Goal: Information Seeking & Learning: Learn about a topic

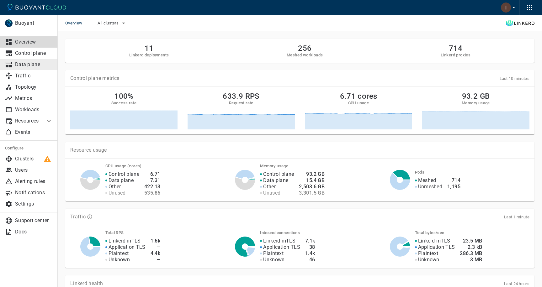
click at [42, 63] on p "Data plane" at bounding box center [34, 64] width 38 height 6
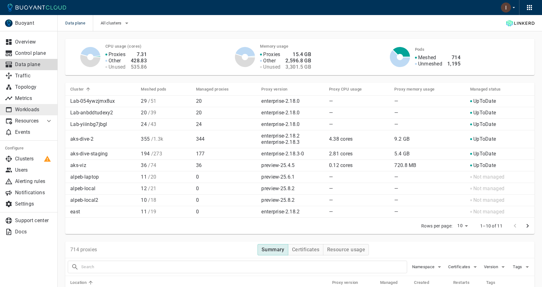
click at [34, 108] on p "Workloads" at bounding box center [34, 110] width 38 height 6
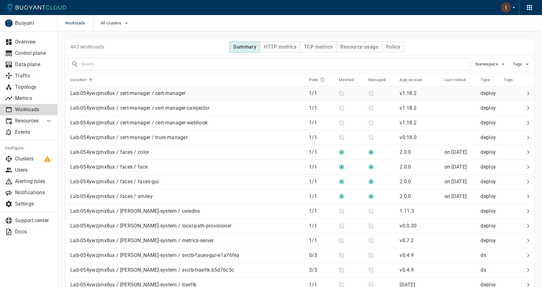
click at [110, 89] on div "Lab-054ywzjmx8ux / cert-manager / cert-manager" at bounding box center [127, 92] width 118 height 9
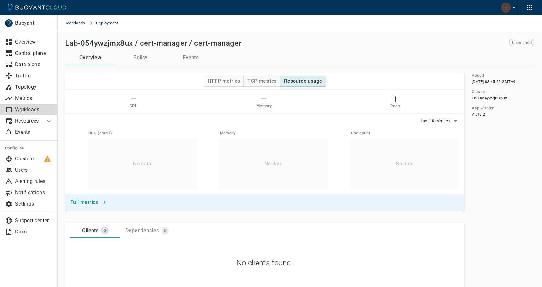
click at [32, 110] on p "Workloads" at bounding box center [34, 110] width 38 height 6
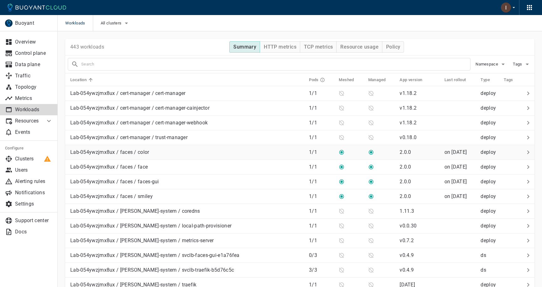
click at [161, 152] on div "Lab-054ywzjmx8ux / faces / color" at bounding box center [186, 151] width 236 height 9
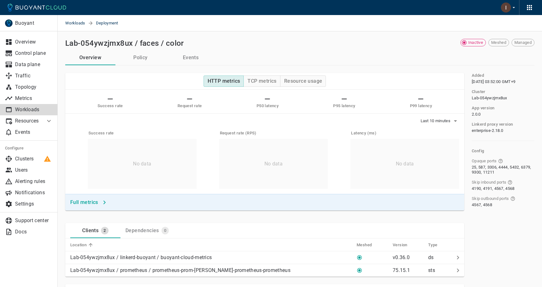
click at [39, 109] on p "Workloads" at bounding box center [34, 110] width 38 height 6
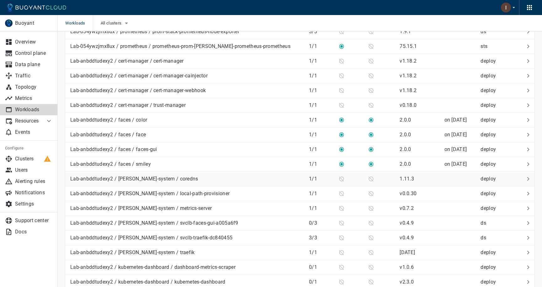
scroll to position [549, 0]
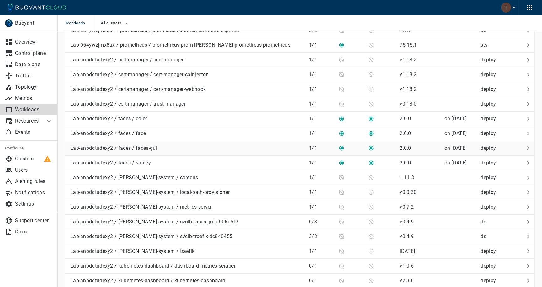
click at [211, 145] on div "Lab-anbddtudexy2 / faces / faces-gui" at bounding box center [186, 147] width 236 height 9
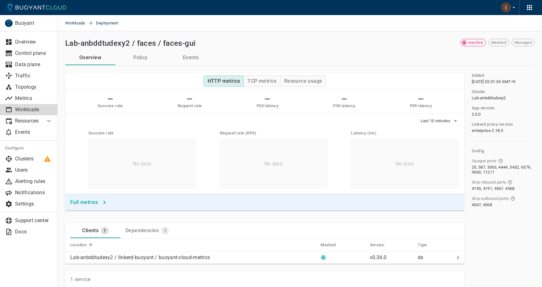
click at [268, 89] on div "HTTP metrics TCP metrics Resource usage" at bounding box center [264, 81] width 399 height 17
click at [270, 83] on h4 "TCP metrics" at bounding box center [261, 81] width 29 height 6
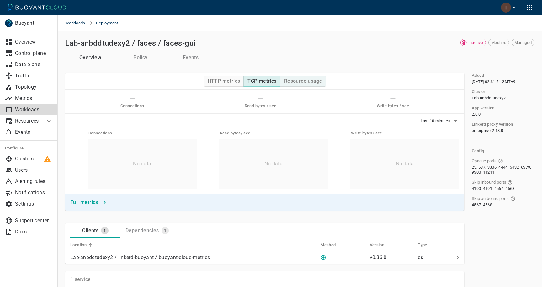
click at [308, 81] on h4 "Resource usage" at bounding box center [303, 81] width 38 height 6
click at [210, 81] on h4 "HTTP metrics" at bounding box center [223, 81] width 33 height 6
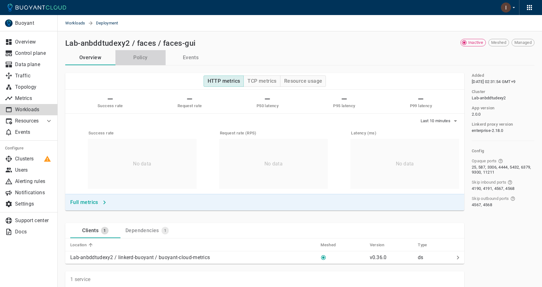
click at [142, 55] on button "Policy" at bounding box center [140, 57] width 50 height 15
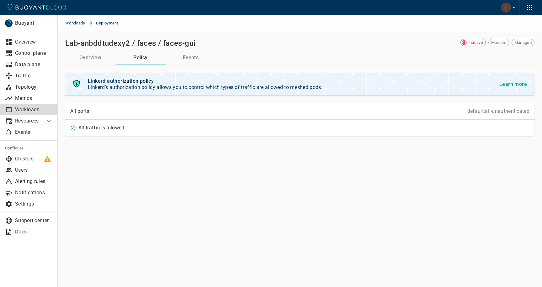
click at [193, 55] on button "Events" at bounding box center [190, 57] width 50 height 15
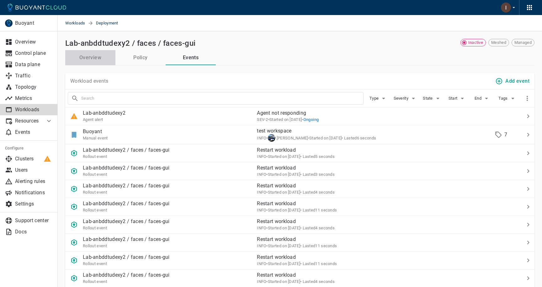
click at [90, 58] on button "Overview" at bounding box center [90, 57] width 50 height 15
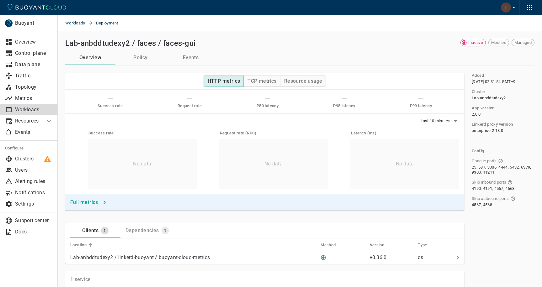
click at [107, 135] on h5 "Success rate" at bounding box center [142, 133] width 108 height 5
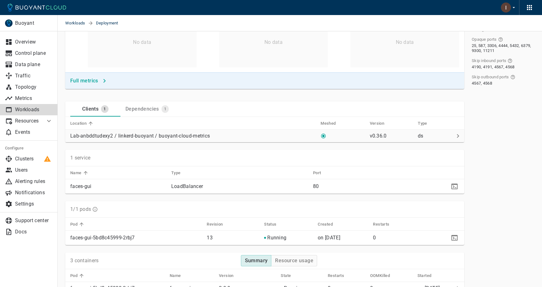
scroll to position [122, 0]
click at [21, 59] on link "Data plane" at bounding box center [29, 64] width 58 height 11
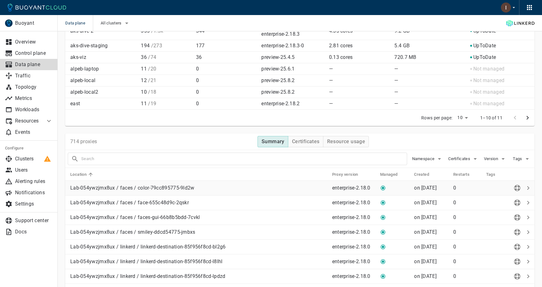
scroll to position [123, 0]
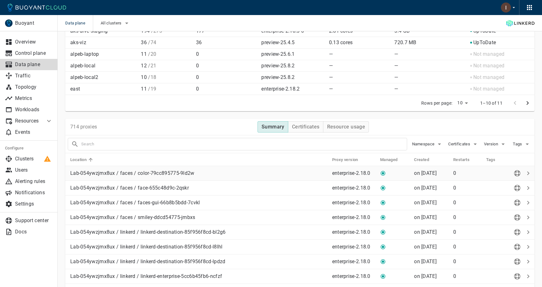
click at [196, 169] on td "Lab-054ywzjmx8ux / faces / color-79cc895775-9ld2w" at bounding box center [196, 173] width 262 height 15
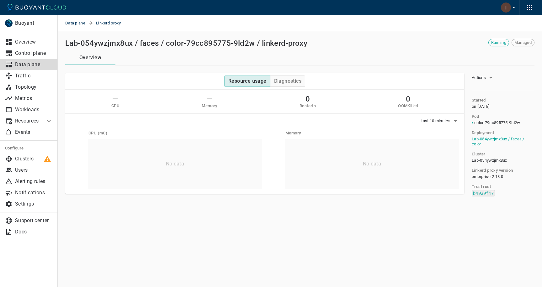
click at [51, 66] on p "Data plane" at bounding box center [34, 64] width 38 height 6
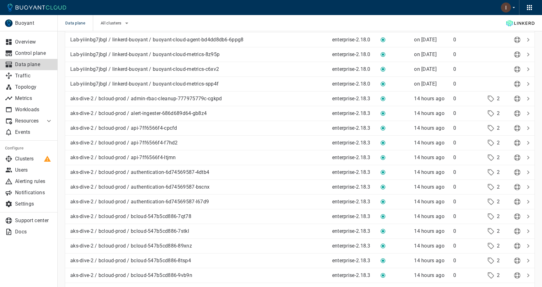
scroll to position [1324, 0]
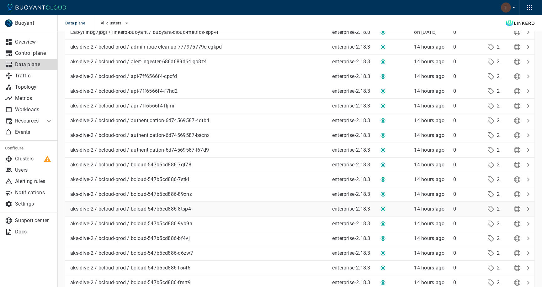
click at [160, 206] on p "aks-dive-2 / bcloud-prod / bcloud-547b5cd886-8tsp4" at bounding box center [198, 209] width 257 height 6
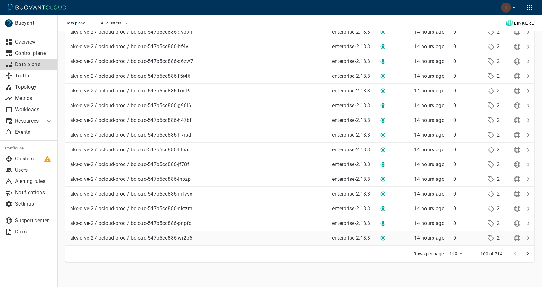
scroll to position [1516, 0]
click at [525, 257] on icon "next page" at bounding box center [527, 254] width 8 height 8
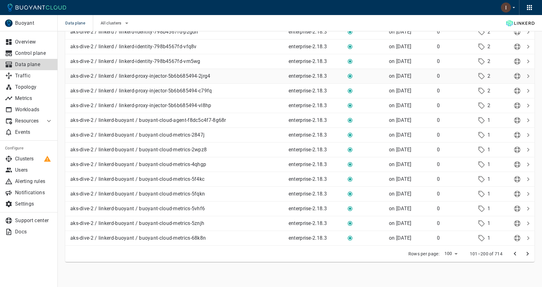
click at [175, 80] on td "aks-dive-2 / linkerd / linkerd-proxy-injector-5b6b685494-2jrg4" at bounding box center [174, 76] width 218 height 15
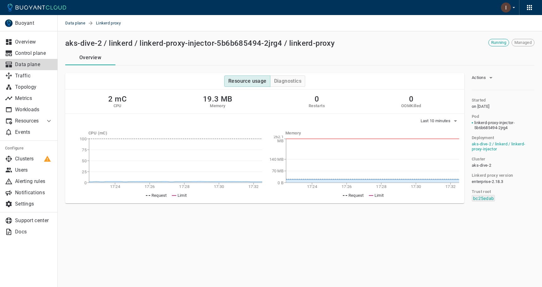
click at [43, 69] on link "Data plane" at bounding box center [29, 64] width 58 height 11
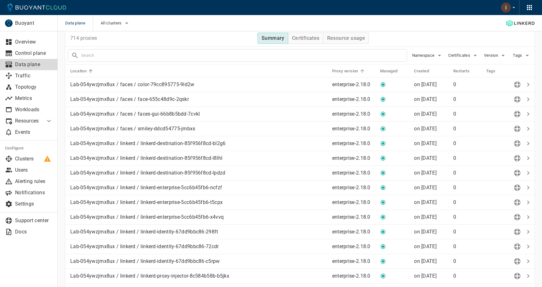
scroll to position [214, 0]
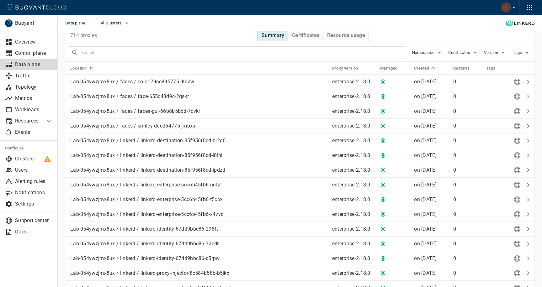
click at [425, 70] on h5 "Created" at bounding box center [421, 68] width 15 height 5
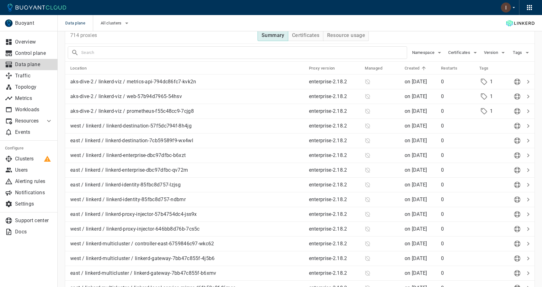
click at [417, 69] on h5 "Created" at bounding box center [411, 68] width 15 height 5
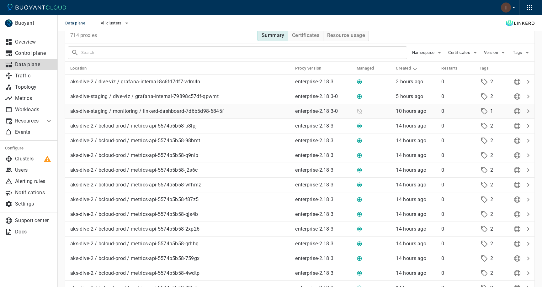
click at [212, 113] on p "aks-dive-staging / monitoring / linkerd-dashboard-7d6b5d98-6845f" at bounding box center [180, 111] width 220 height 6
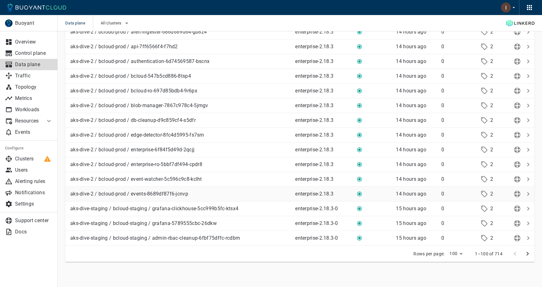
scroll to position [1516, 0]
click at [526, 254] on icon "next page" at bounding box center [527, 254] width 8 height 8
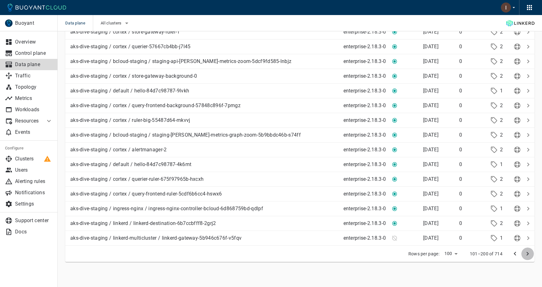
click at [527, 254] on icon "next page" at bounding box center [527, 254] width 8 height 8
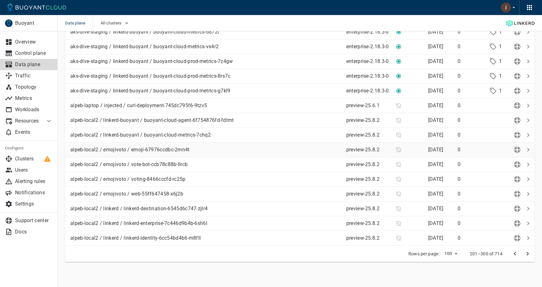
click at [310, 149] on p "alpeb-local2 / emojivoto / emoji-67976ccdbc-2mn4t" at bounding box center [205, 150] width 271 height 6
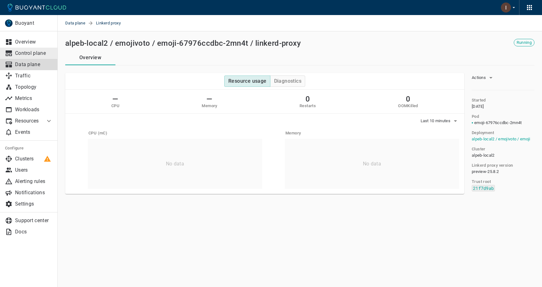
click at [43, 51] on p "Control plane" at bounding box center [34, 53] width 38 height 6
